Goal: Information Seeking & Learning: Learn about a topic

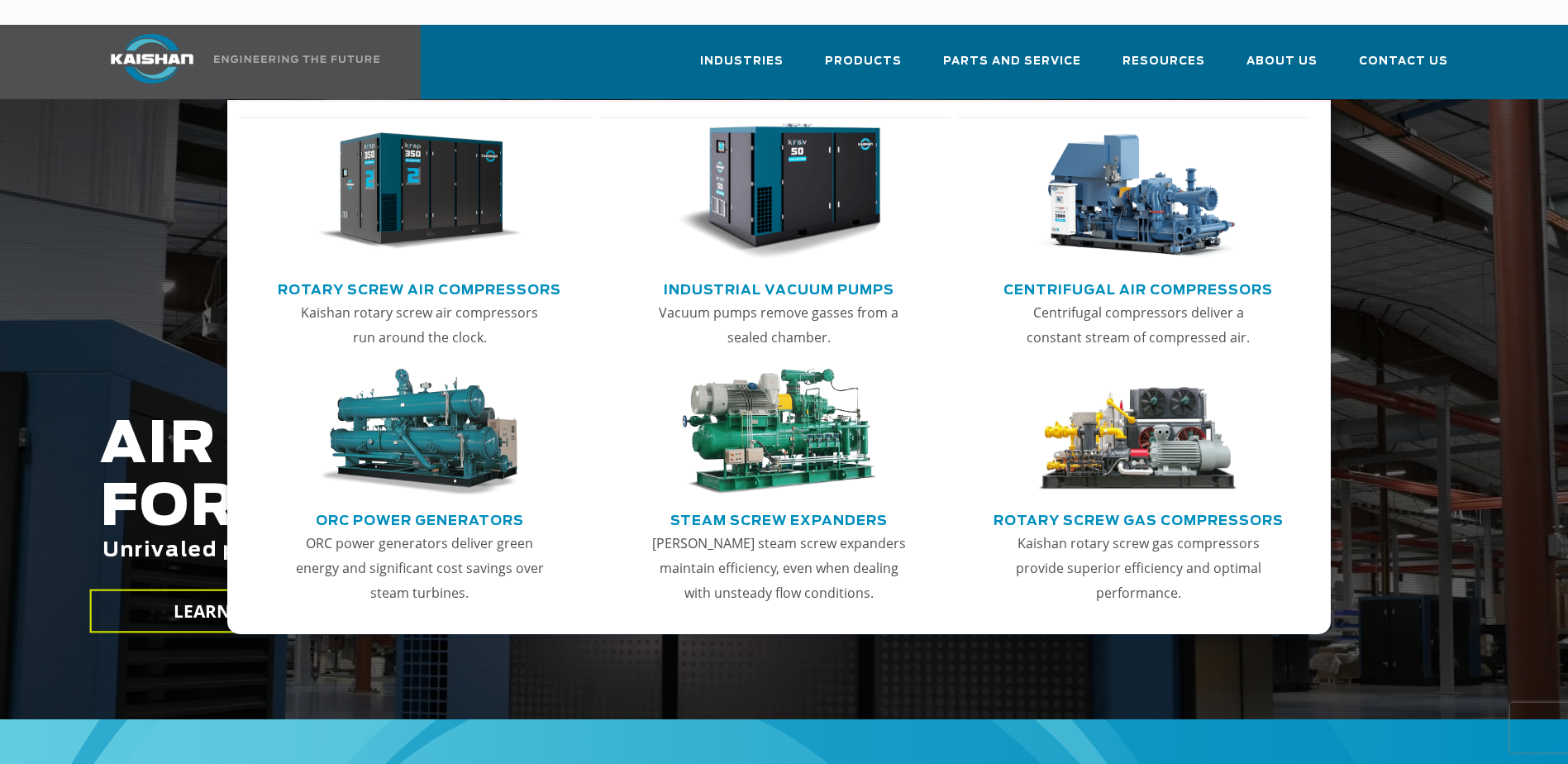
click at [405, 174] on img "Main menu" at bounding box center [419, 192] width 204 height 137
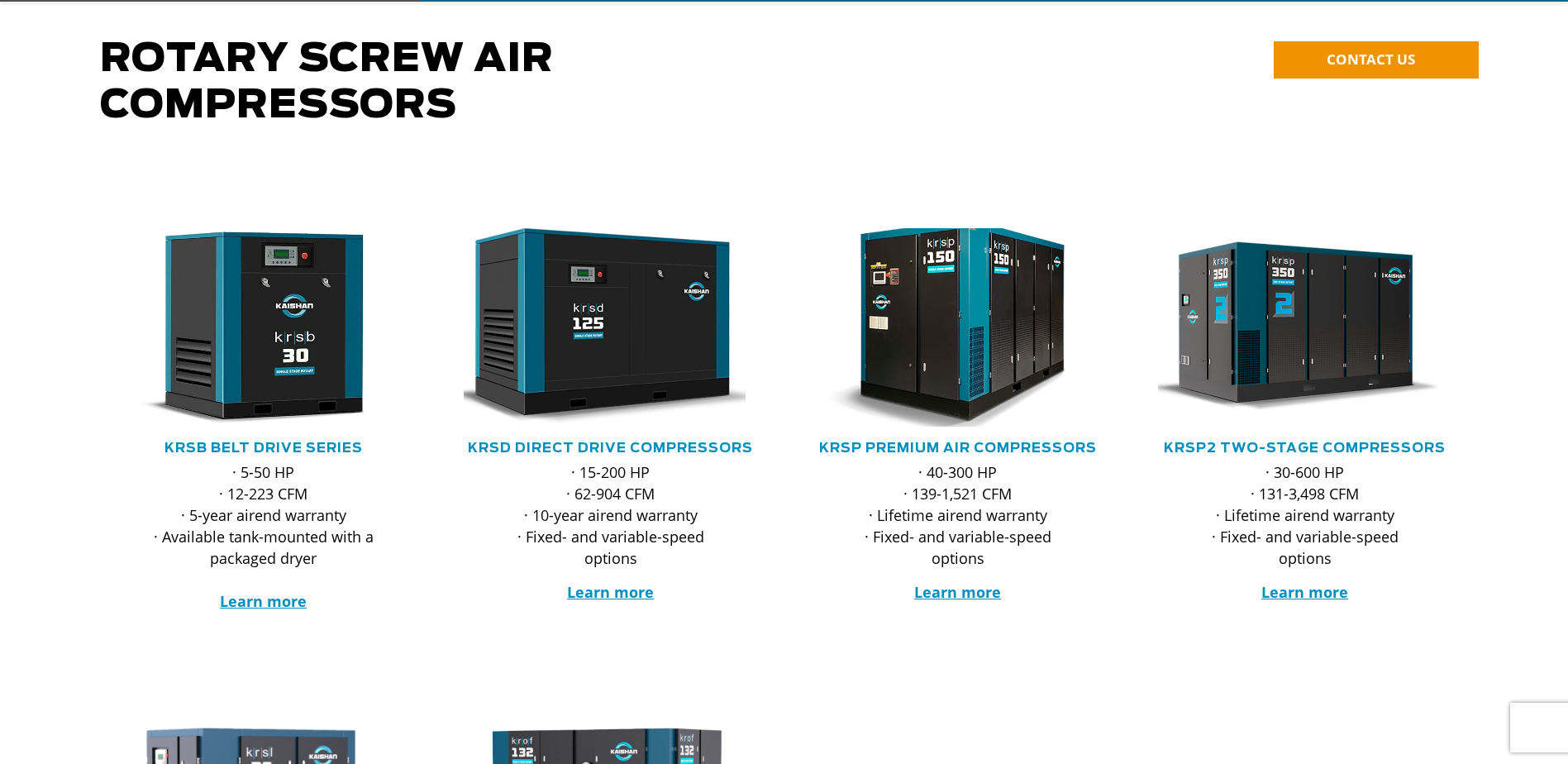
scroll to position [165, 0]
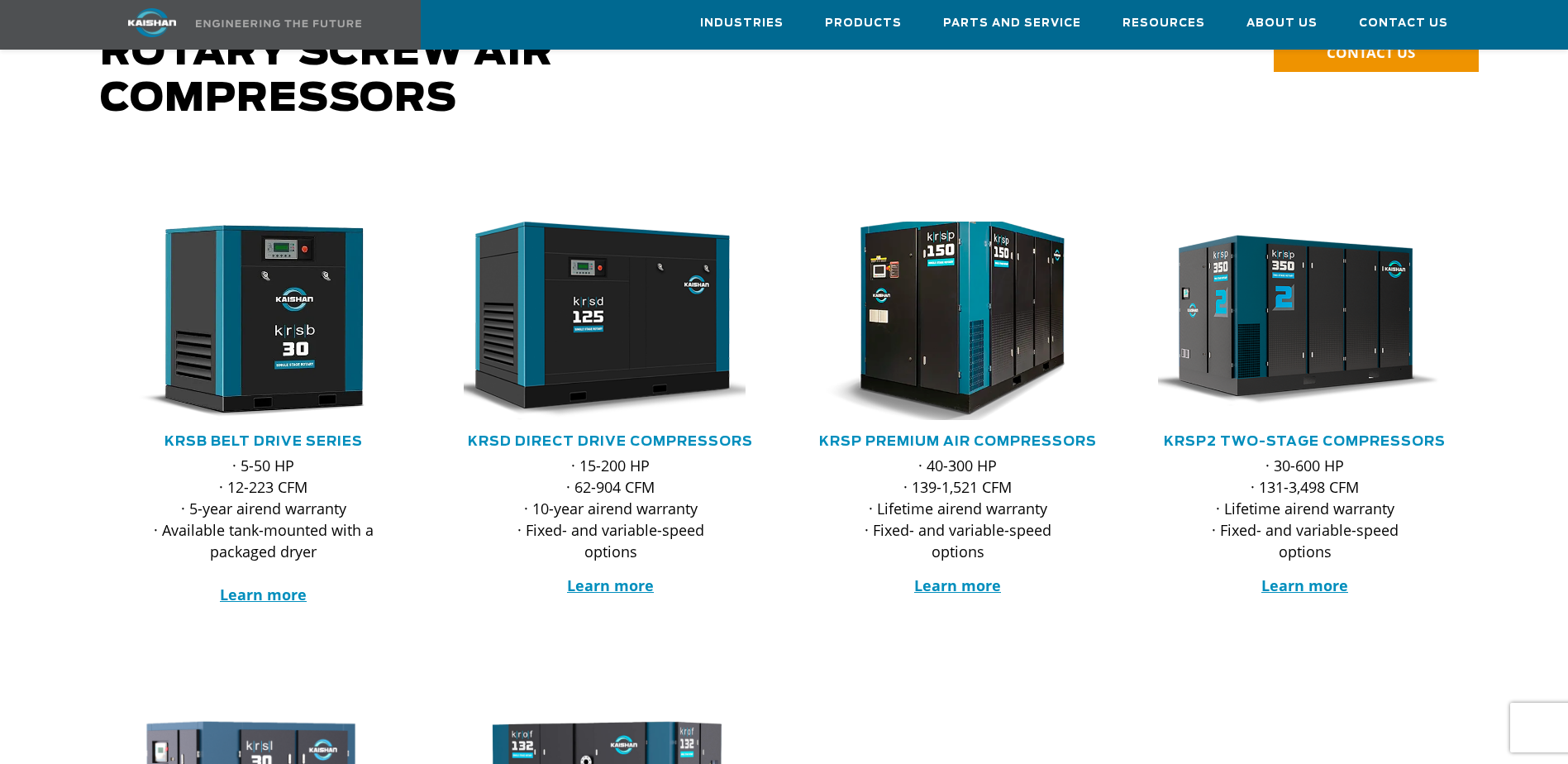
click at [1004, 294] on img at bounding box center [946, 320] width 324 height 218
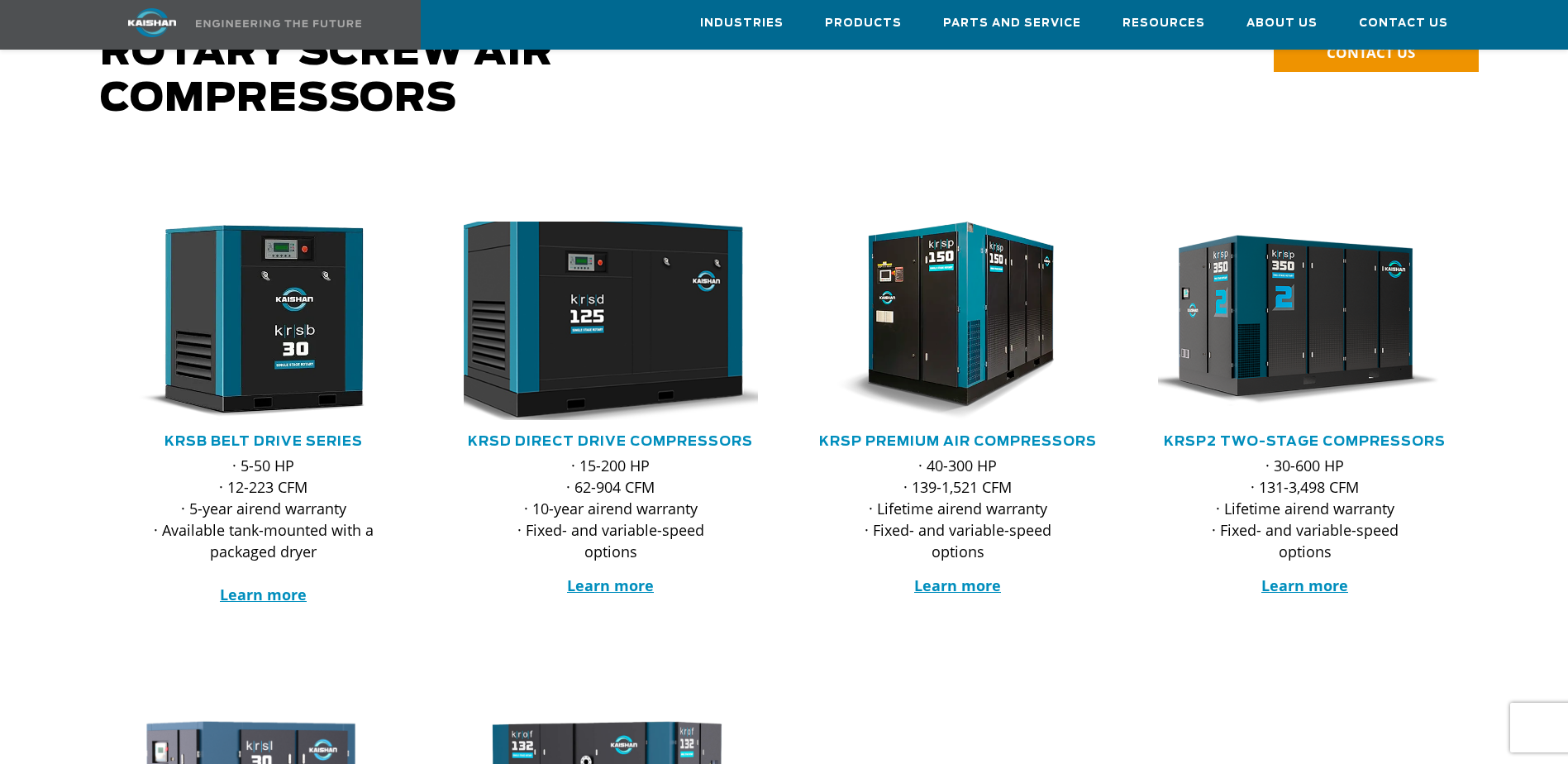
click at [628, 276] on img at bounding box center [599, 320] width 324 height 218
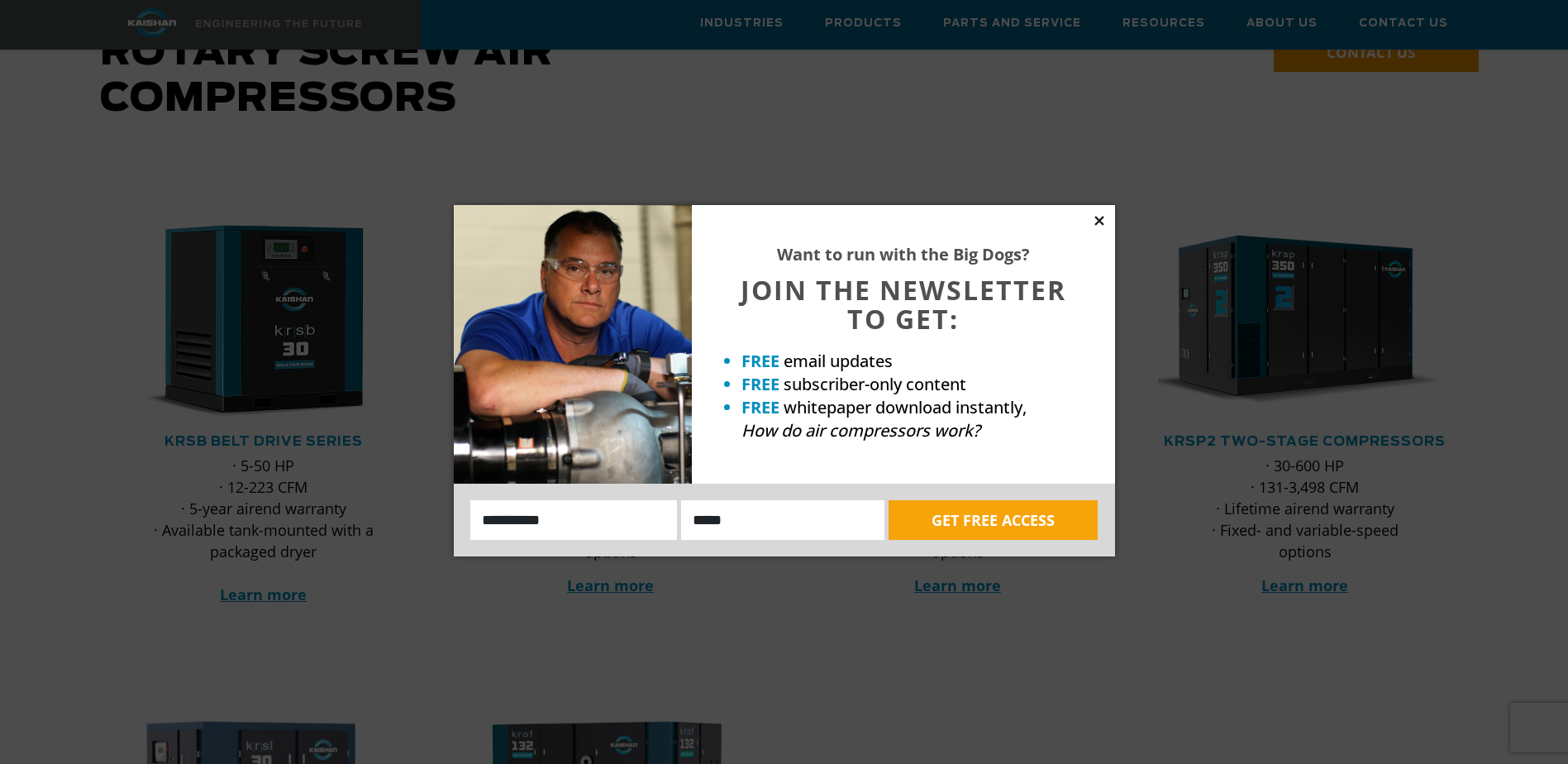
click at [1099, 215] on icon at bounding box center [1099, 220] width 15 height 15
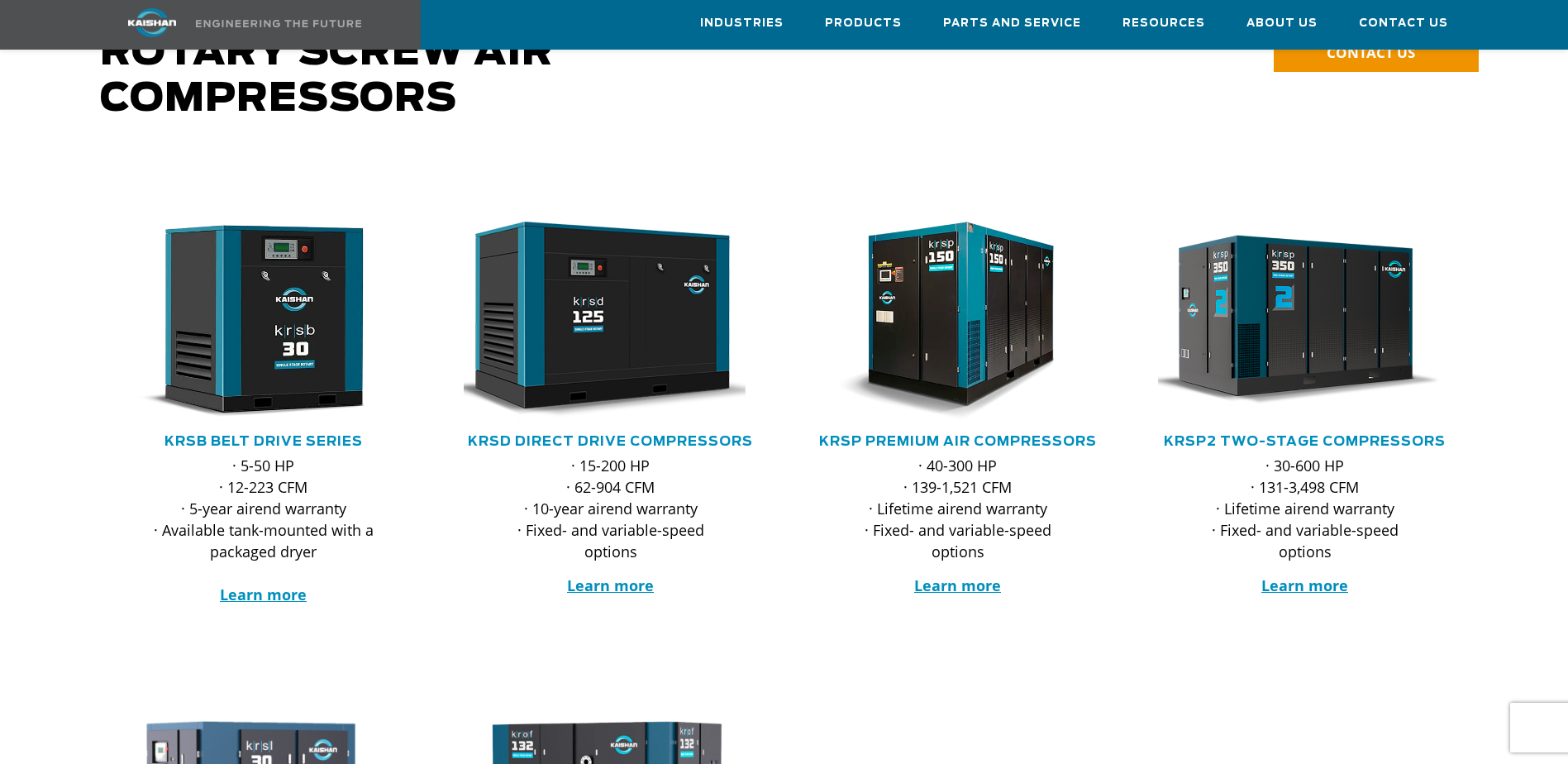
click at [1003, 455] on p "· 40-300 HP · 139-1,521 CFM · Lifetime airend warranty · Fixed- and variable-sp…" at bounding box center [957, 508] width 228 height 108
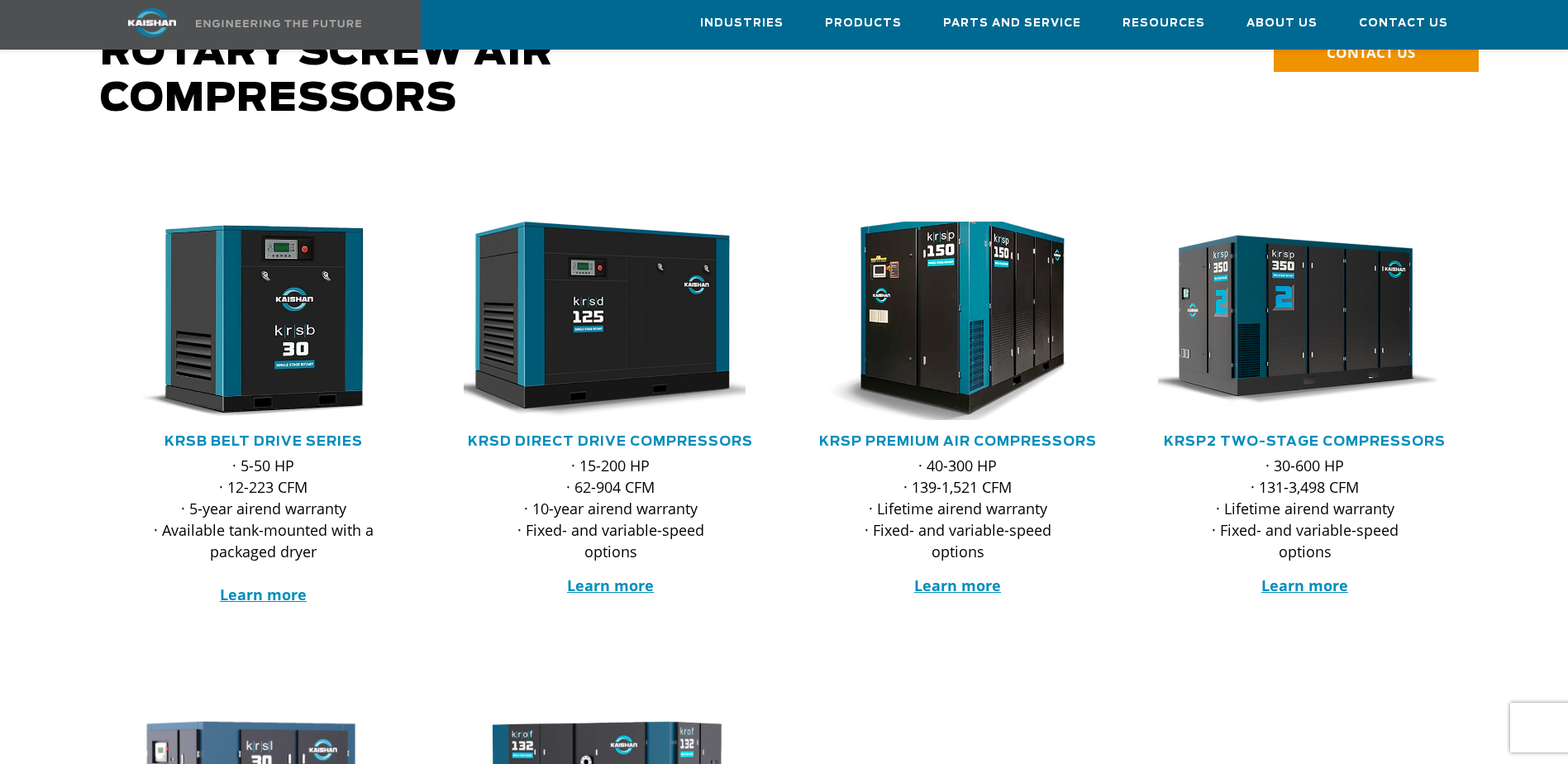
click at [979, 298] on img at bounding box center [946, 320] width 324 height 218
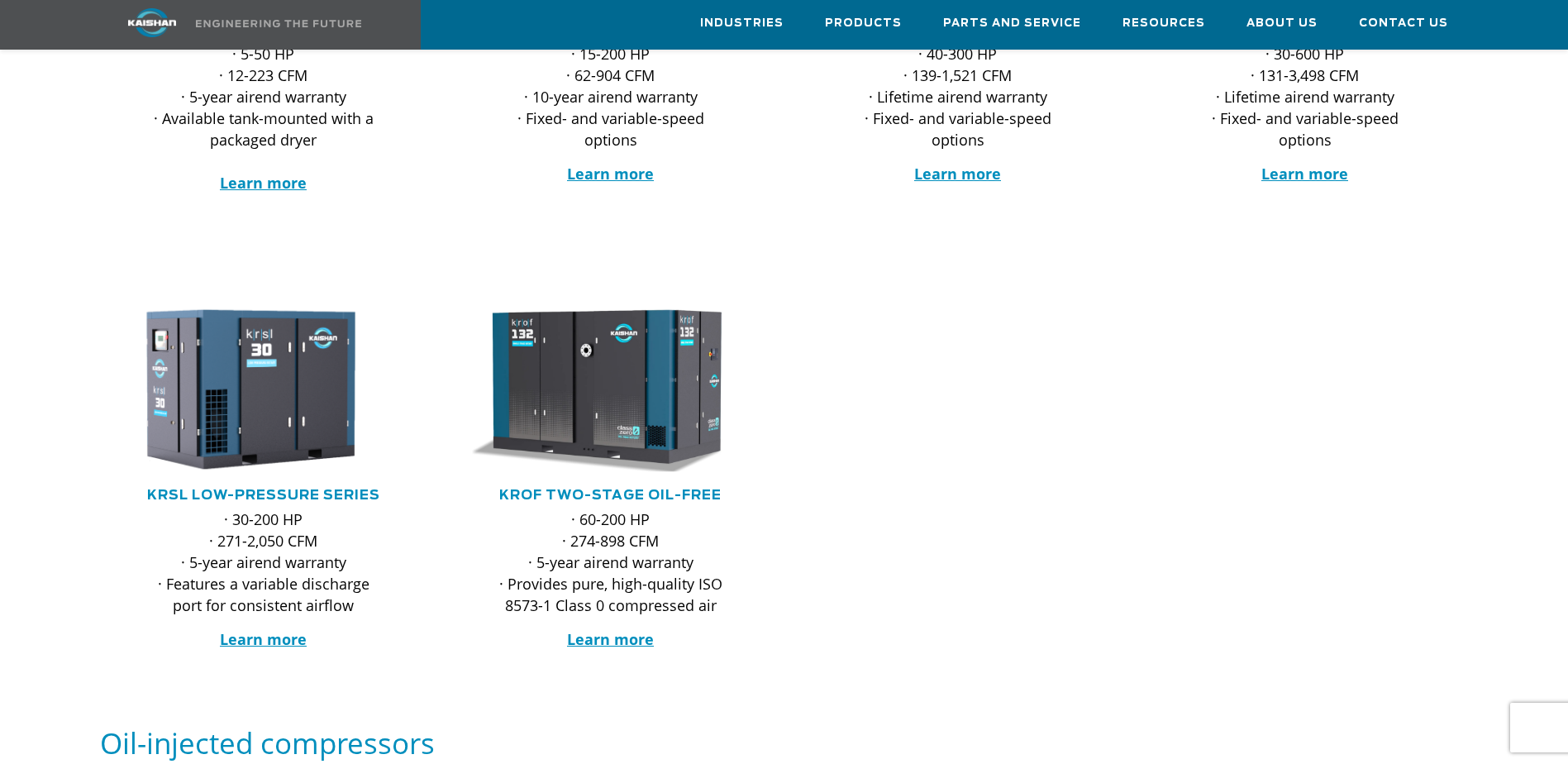
scroll to position [578, 0]
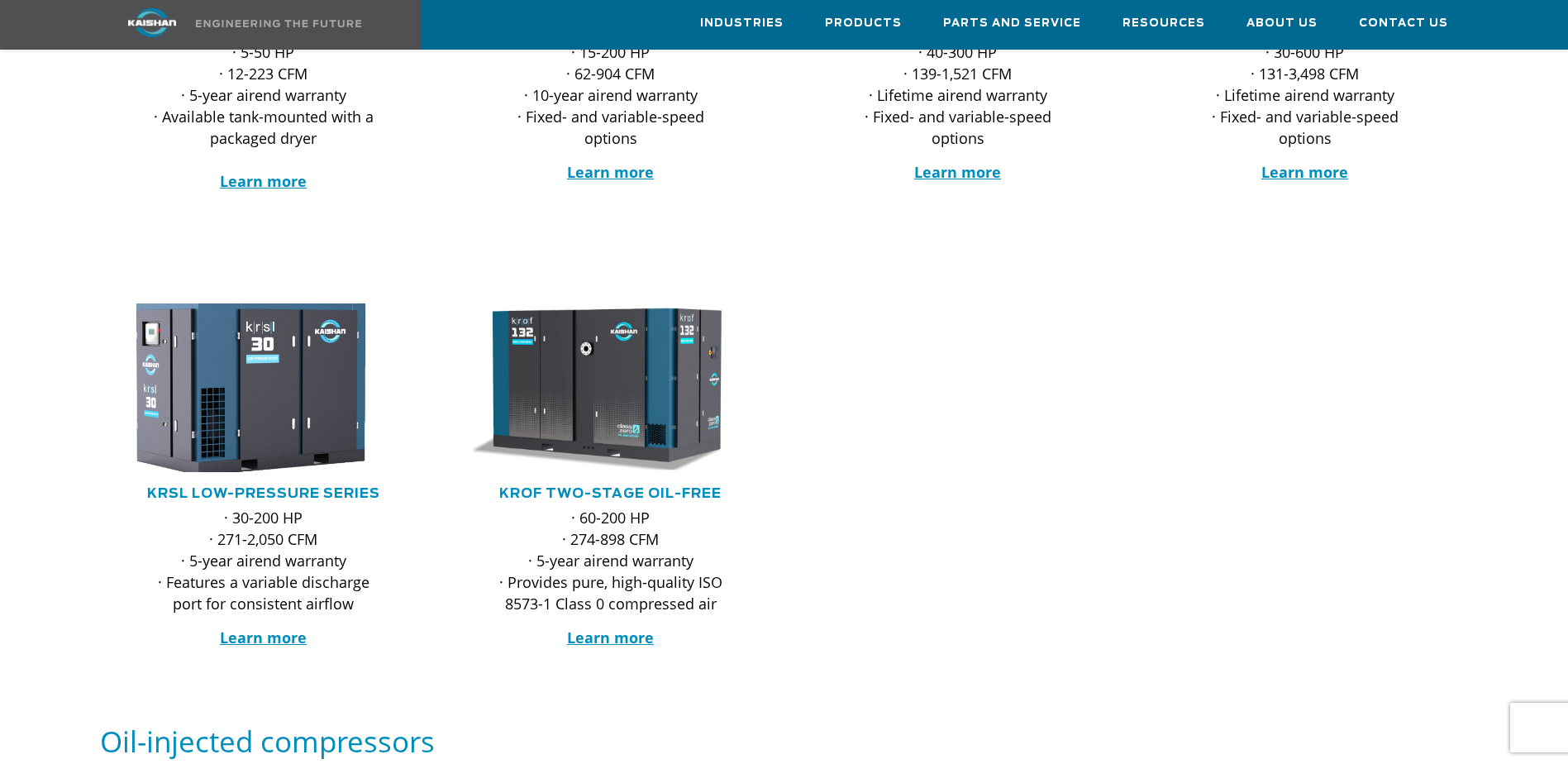
click at [219, 377] on img at bounding box center [251, 387] width 324 height 185
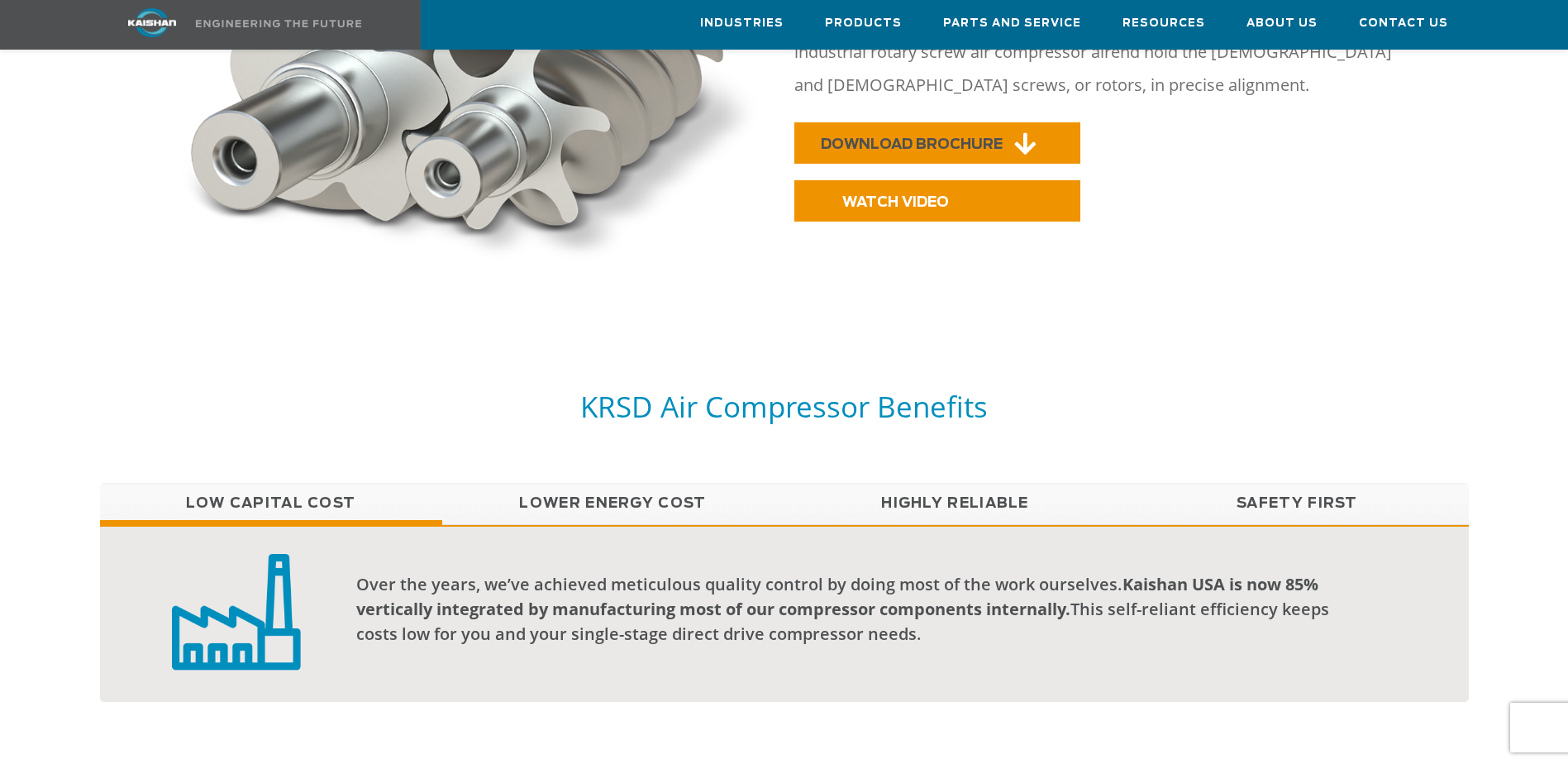
scroll to position [909, 0]
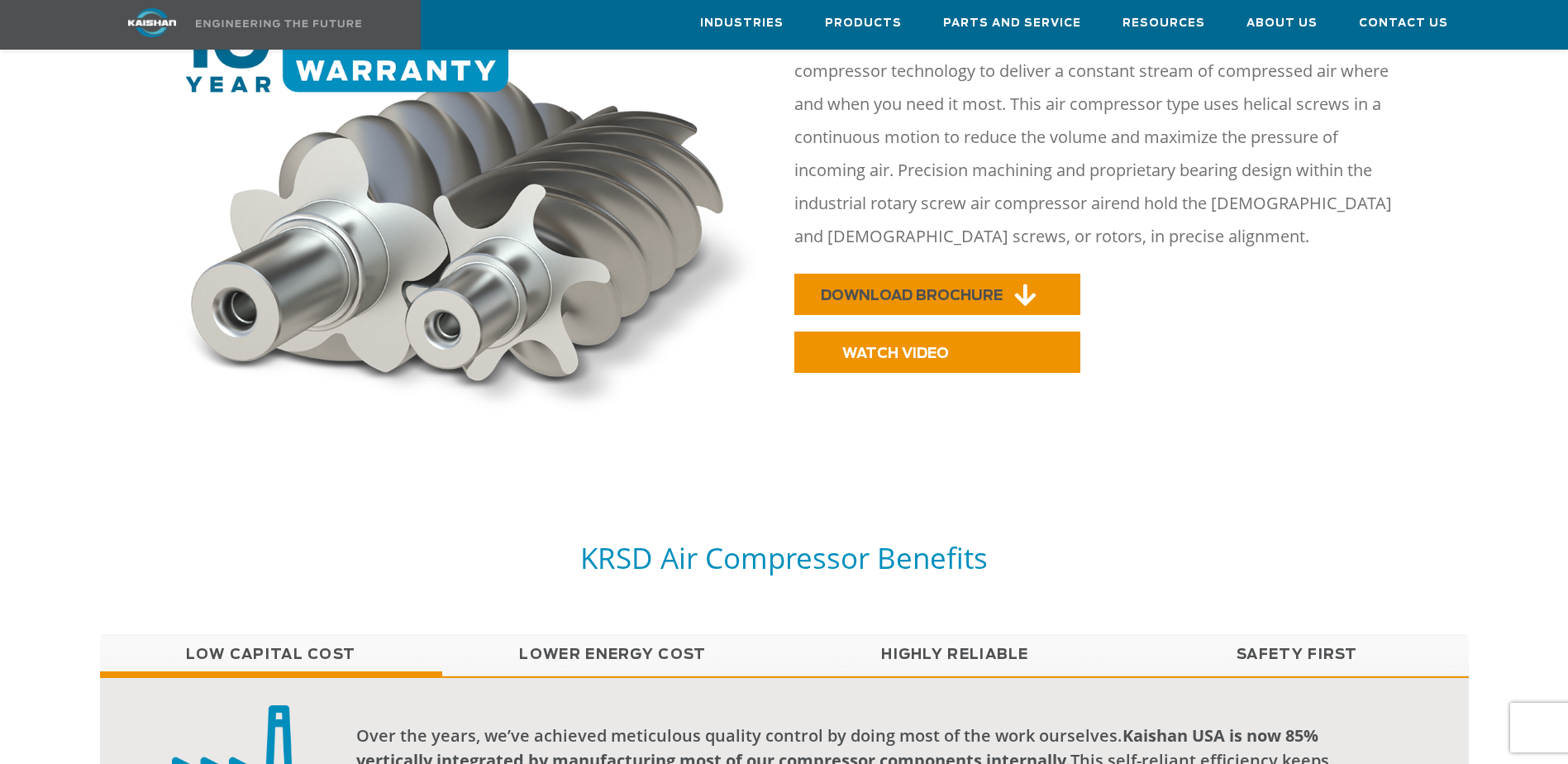
click at [932, 274] on link "DOWNLOAD BROCHURE" at bounding box center [937, 295] width 286 height 42
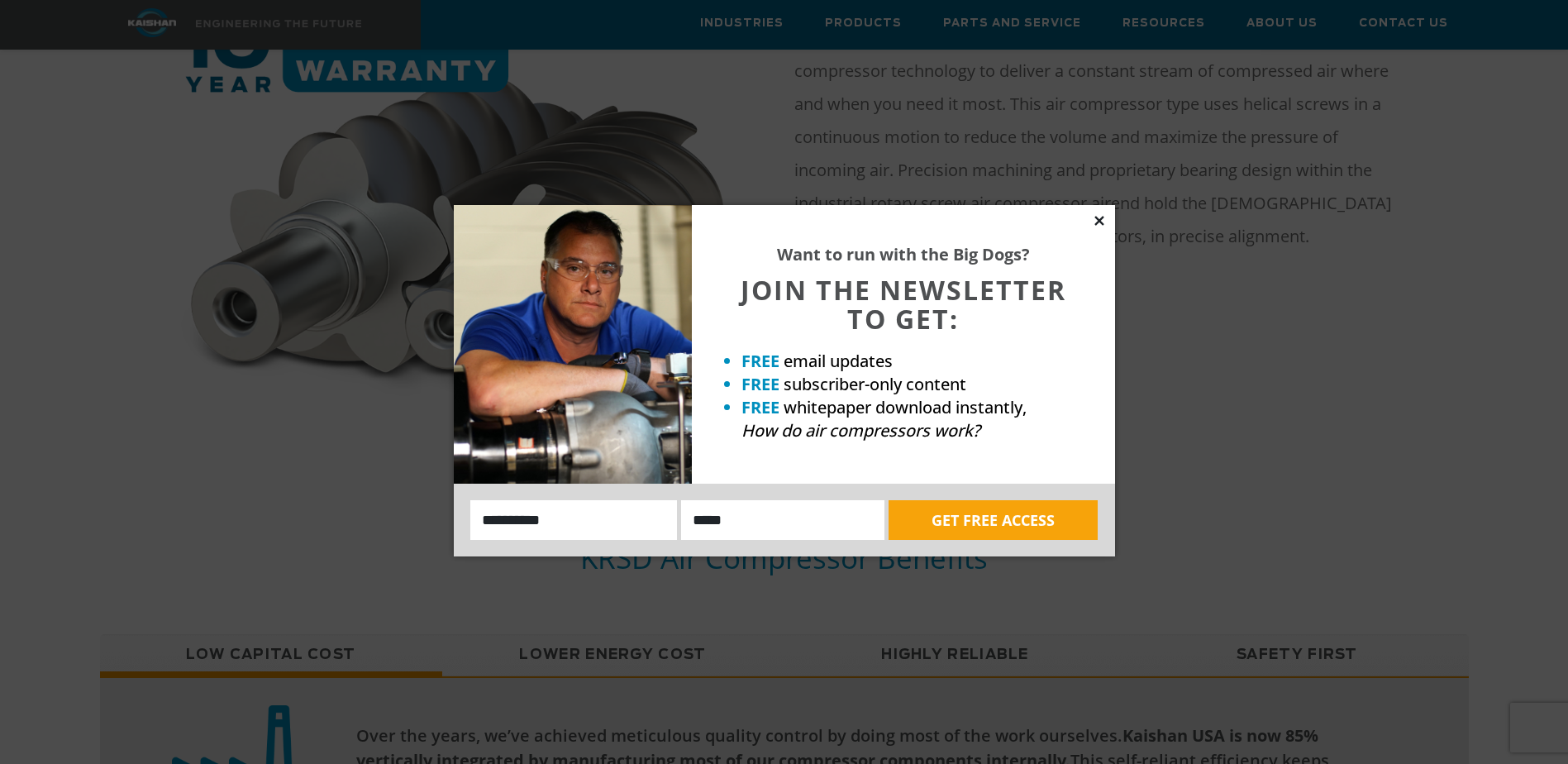
click at [1094, 218] on icon at bounding box center [1099, 220] width 15 height 15
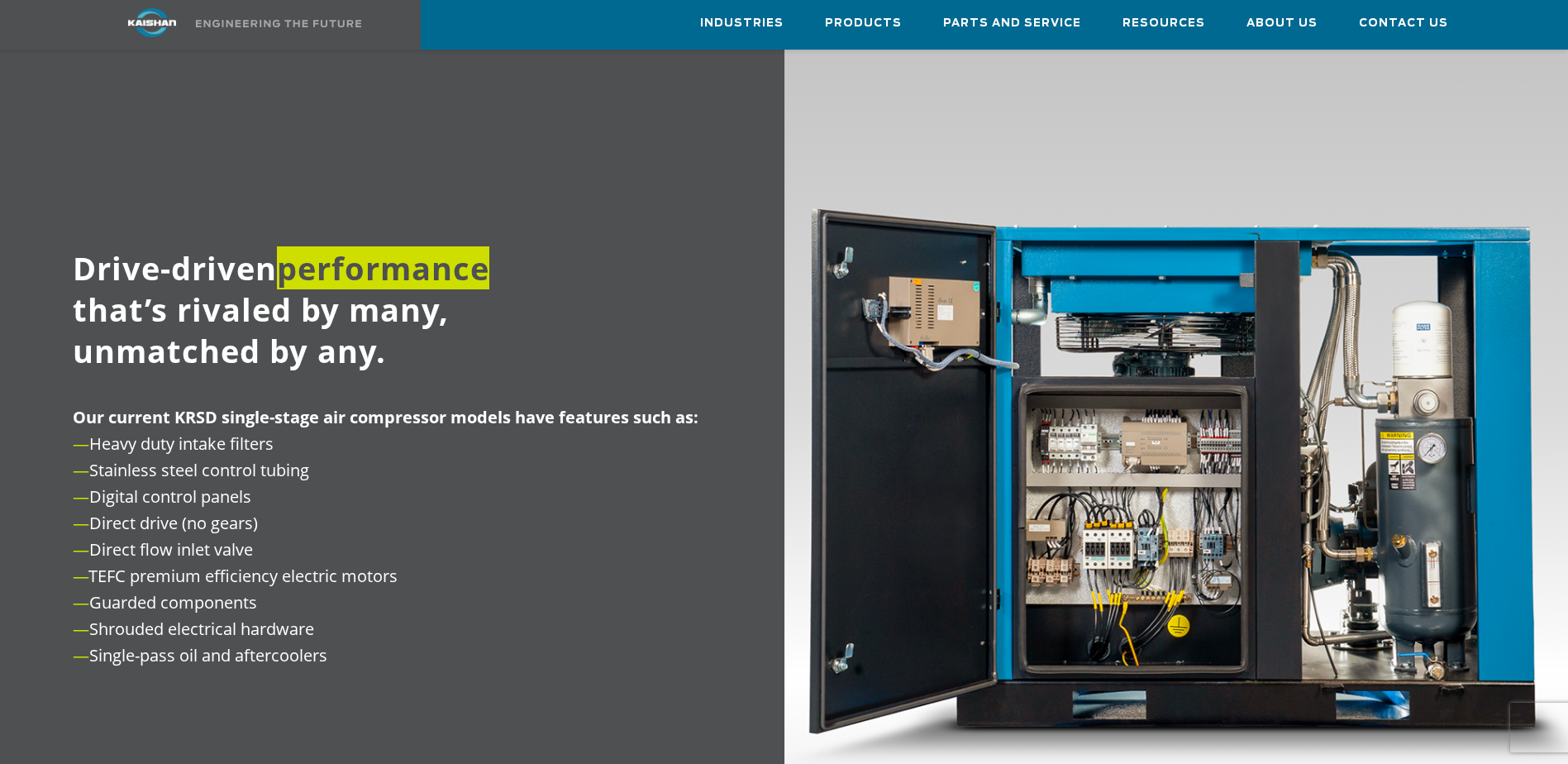
scroll to position [1819, 0]
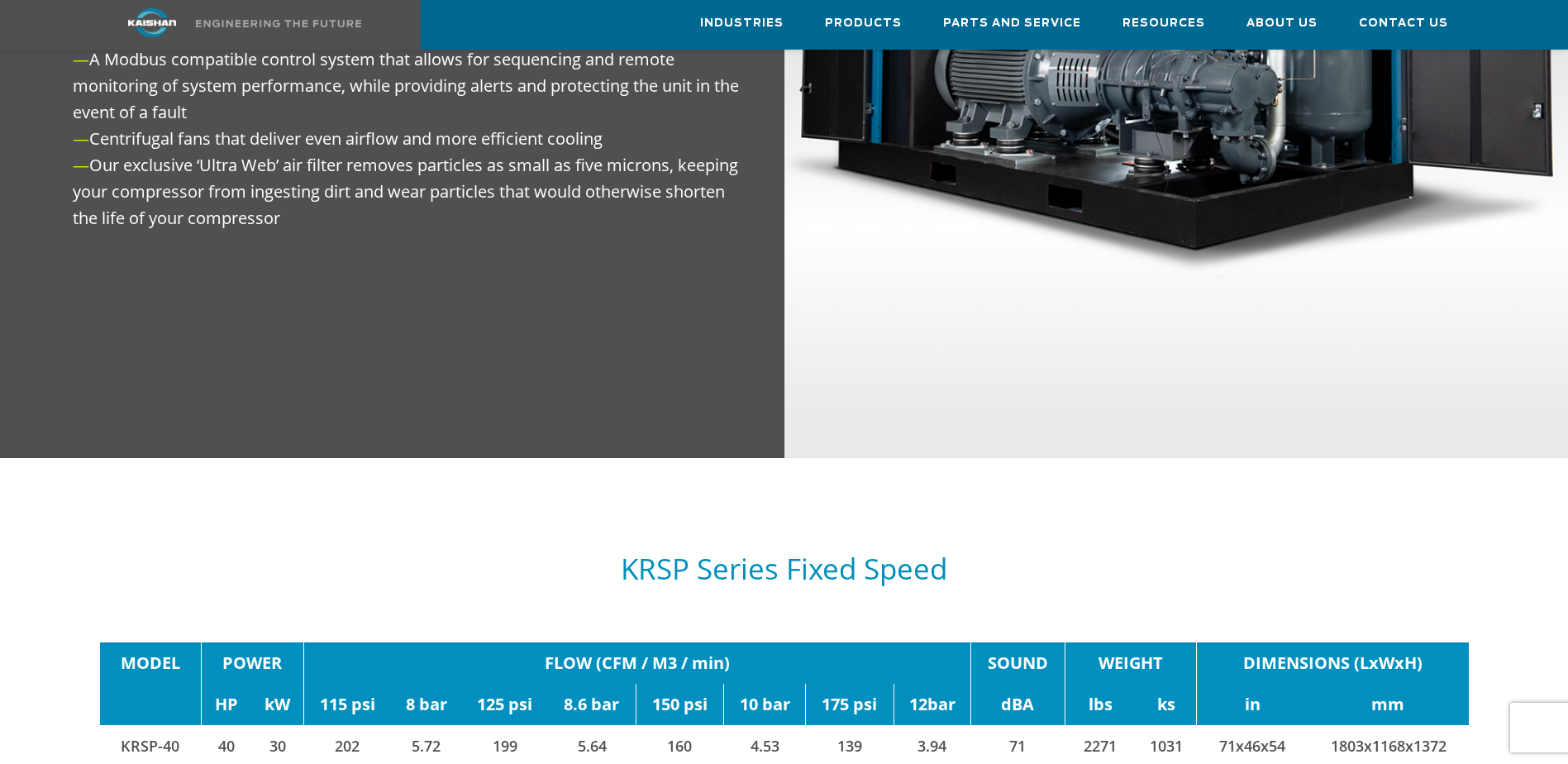
scroll to position [2728, 0]
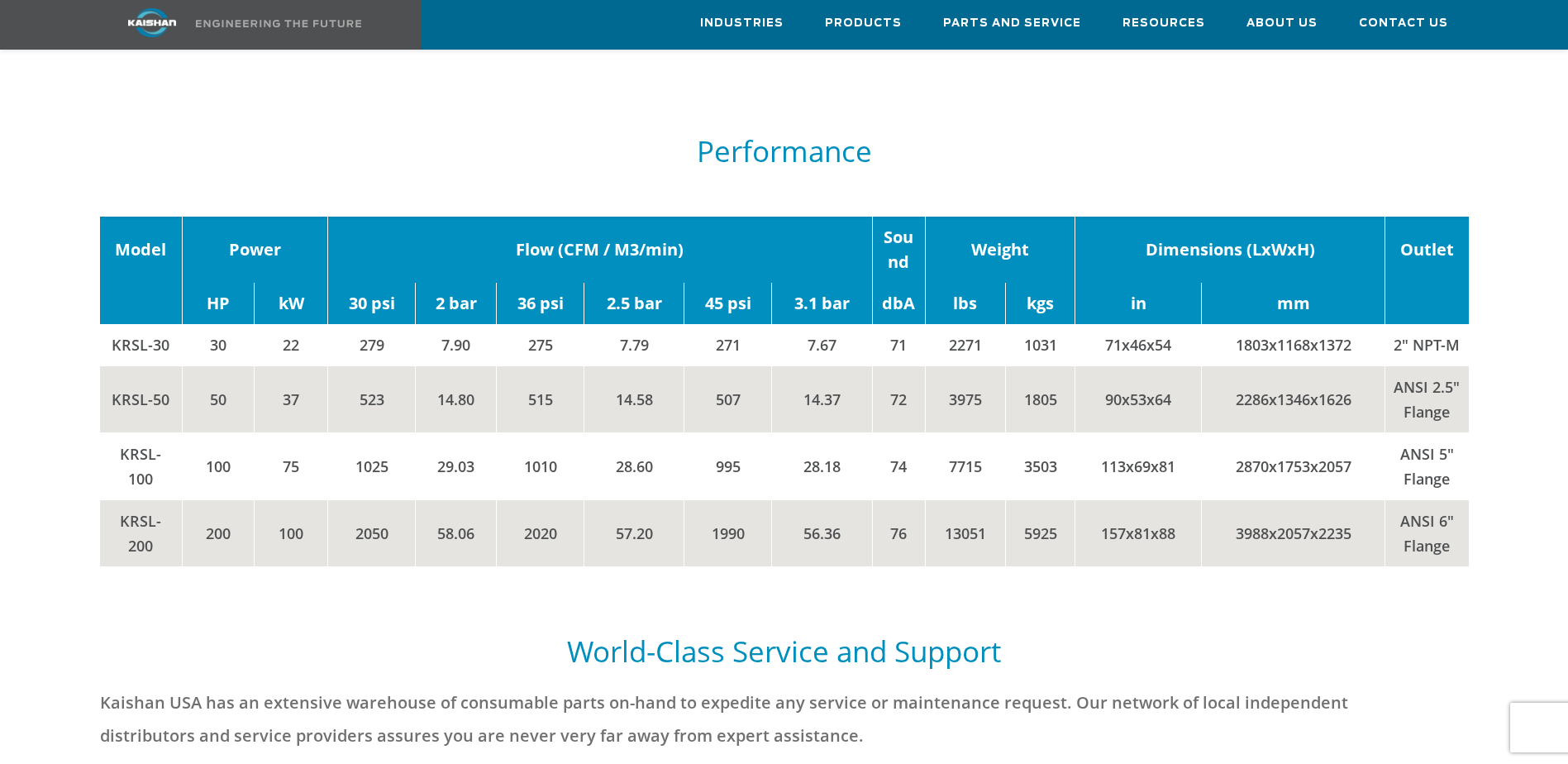
scroll to position [2563, 0]
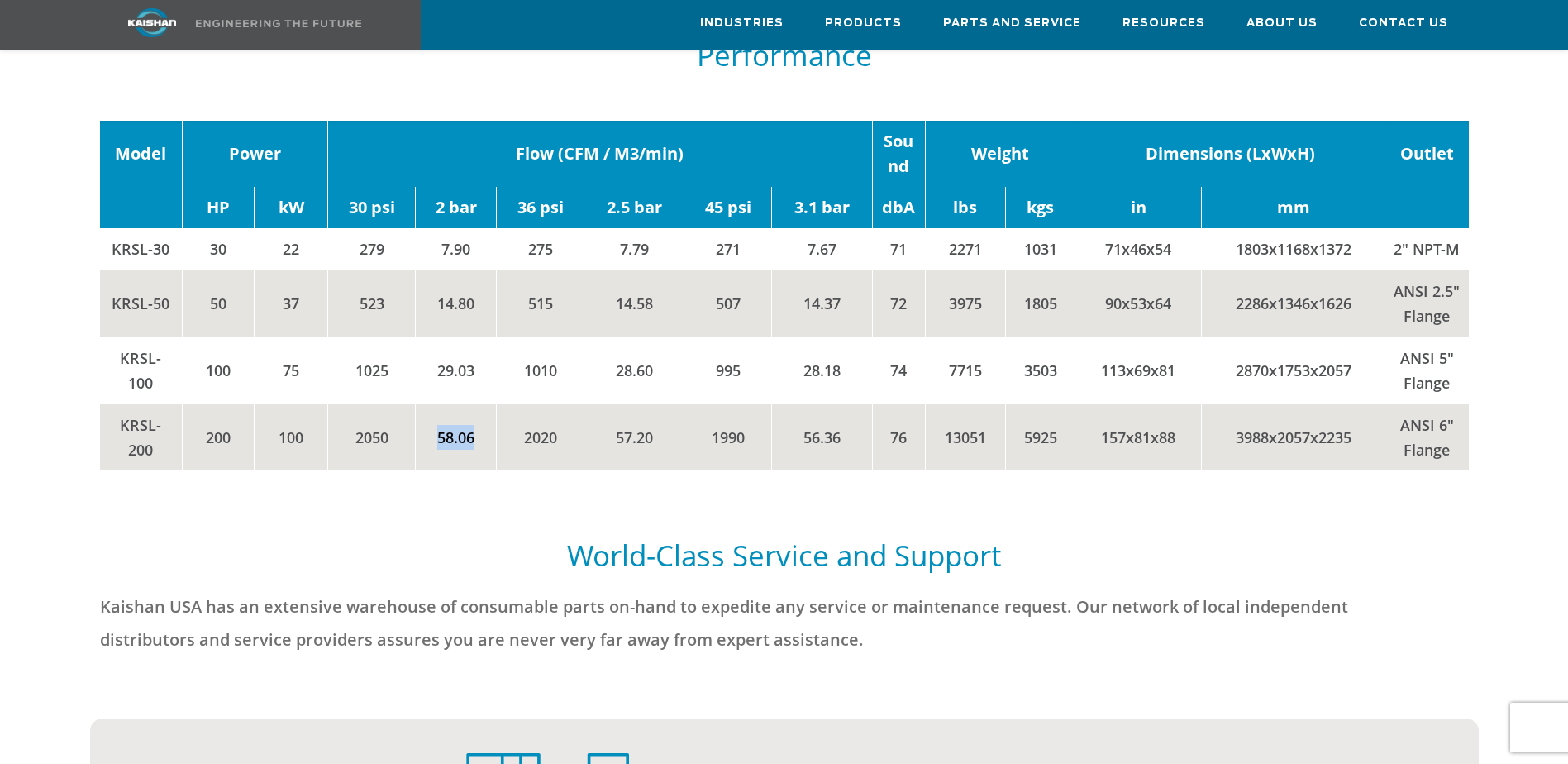
drag, startPoint x: 477, startPoint y: 417, endPoint x: 434, endPoint y: 413, distance: 43.2
click at [434, 413] on td "58.06" at bounding box center [456, 437] width 81 height 67
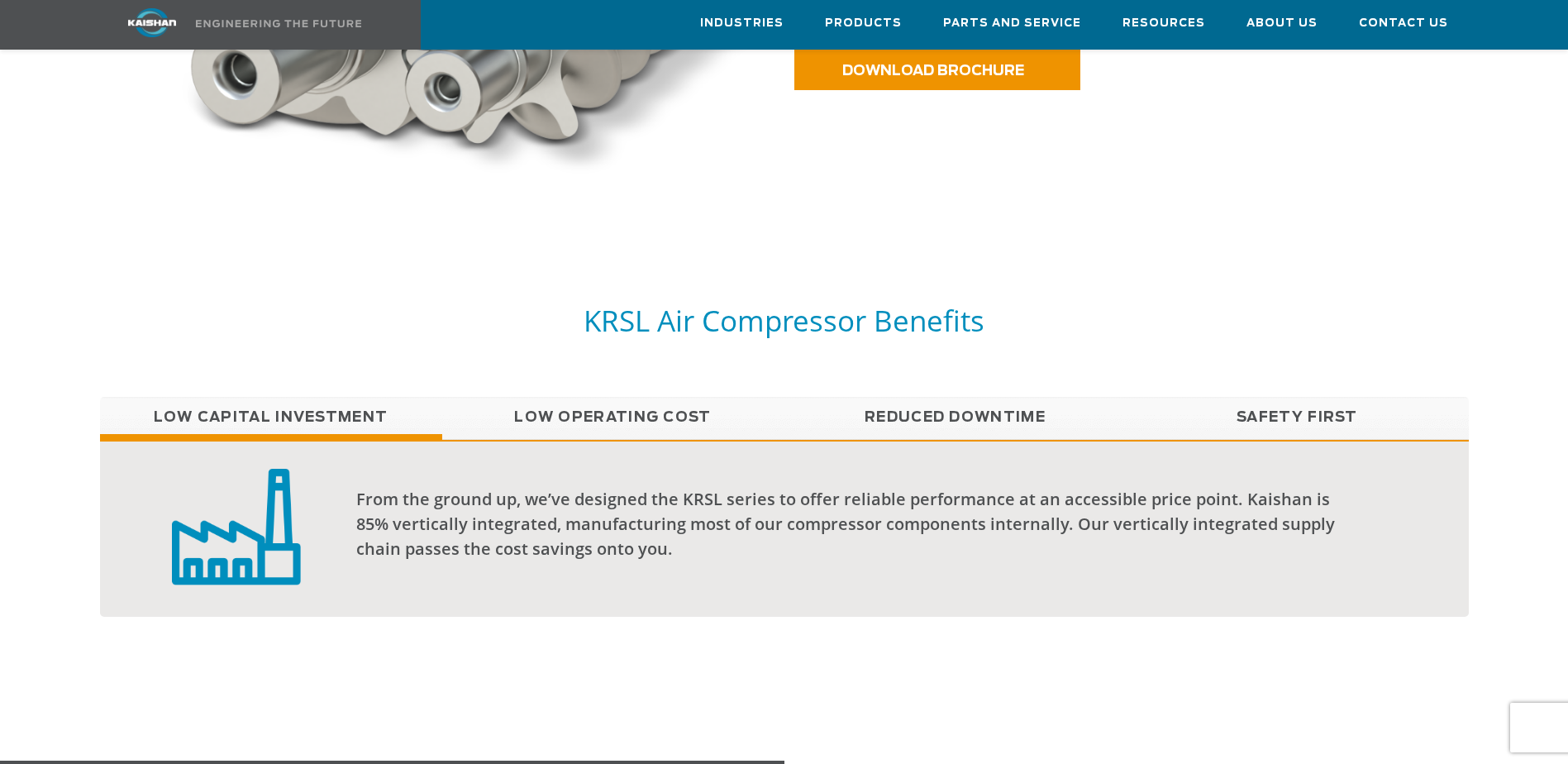
scroll to position [1074, 0]
